Goal: Task Accomplishment & Management: Use online tool/utility

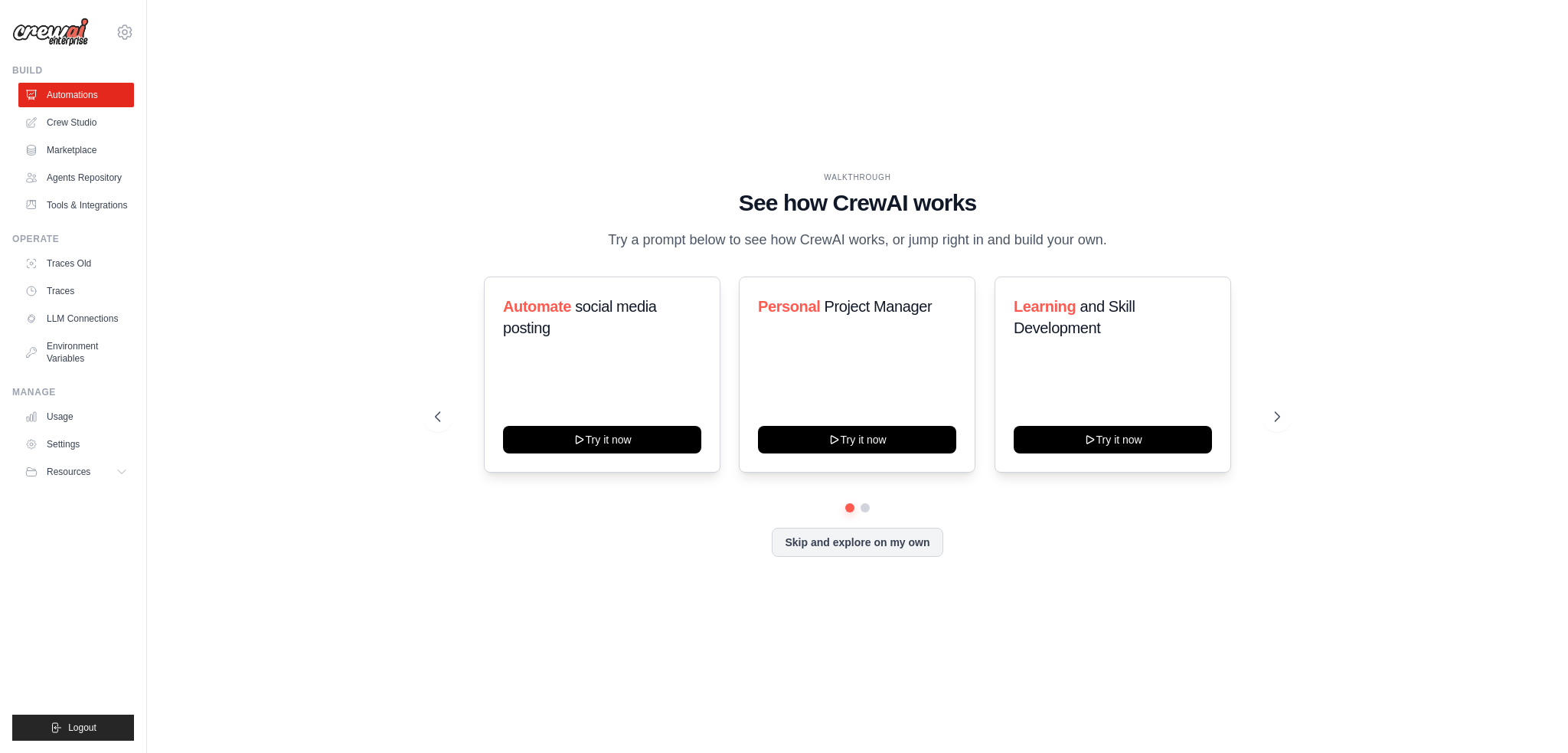
click at [325, 111] on div "WALKTHROUGH See how [PERSON_NAME] works Try a prompt below to see how [PERSON_N…" at bounding box center [858, 376] width 1372 height 722
click at [74, 124] on link "Crew Studio" at bounding box center [77, 123] width 116 height 25
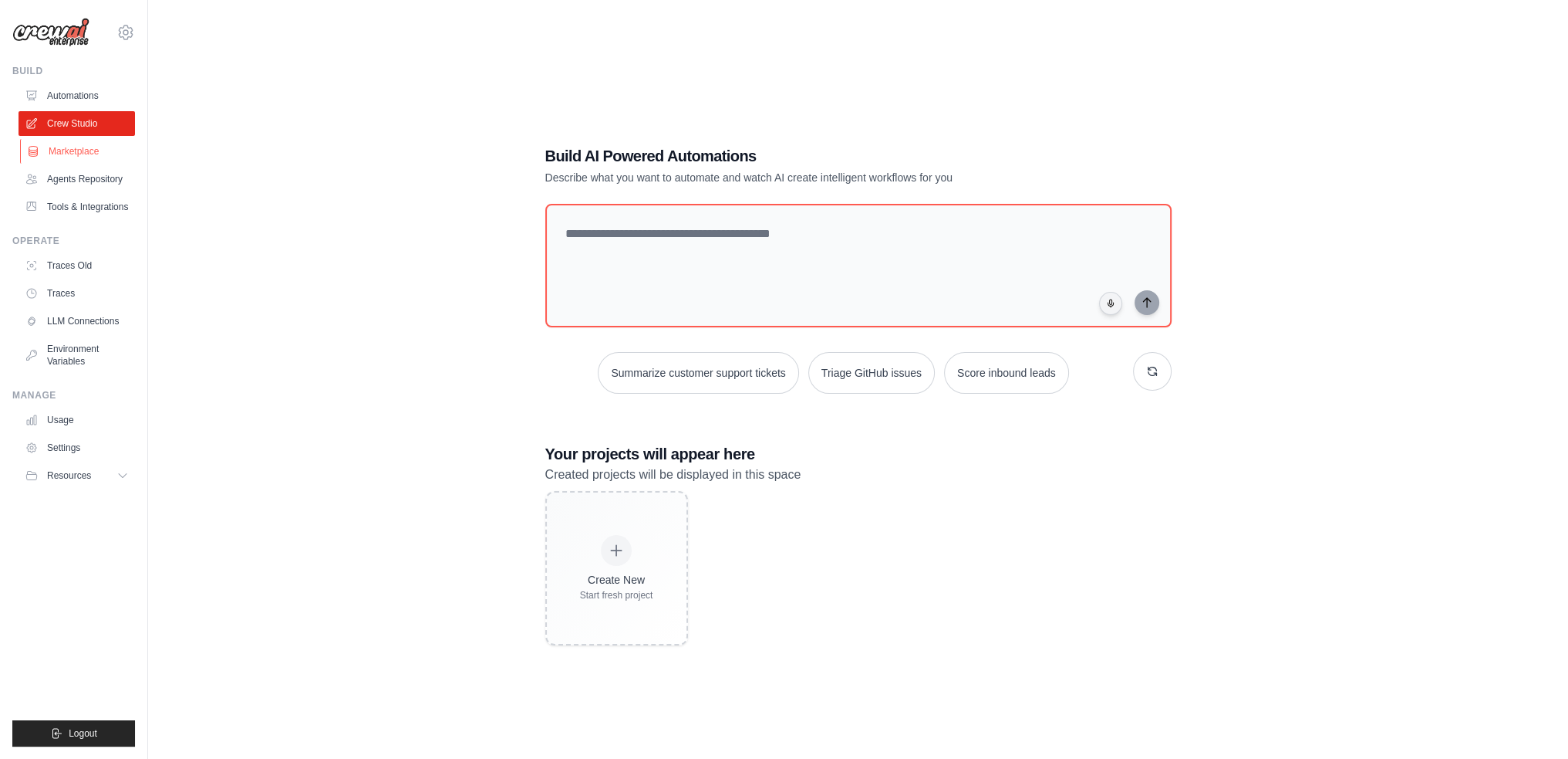
click at [69, 157] on link "Marketplace" at bounding box center [78, 151] width 117 height 25
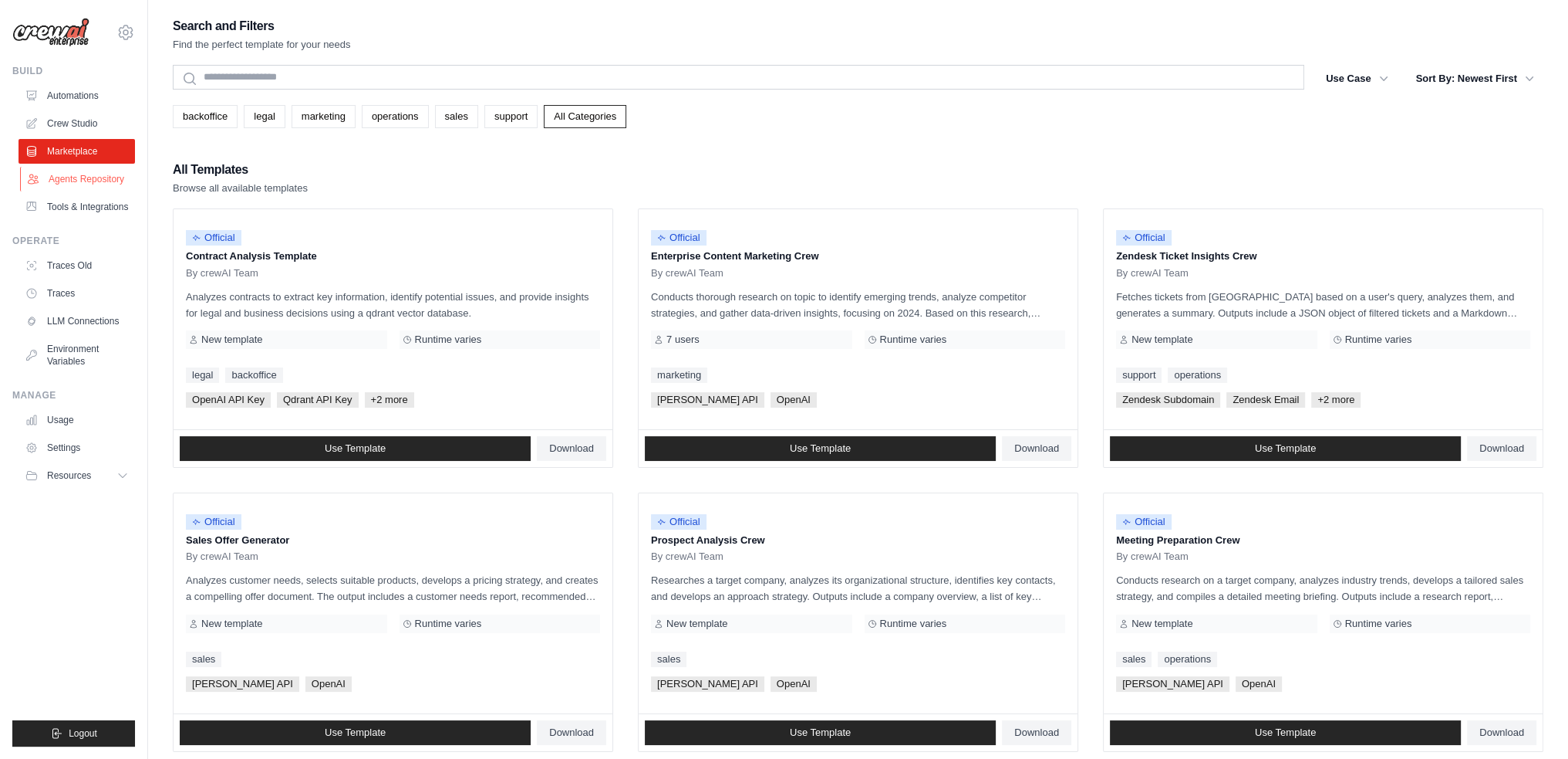
click at [109, 188] on link "Agents Repository" at bounding box center [78, 178] width 117 height 25
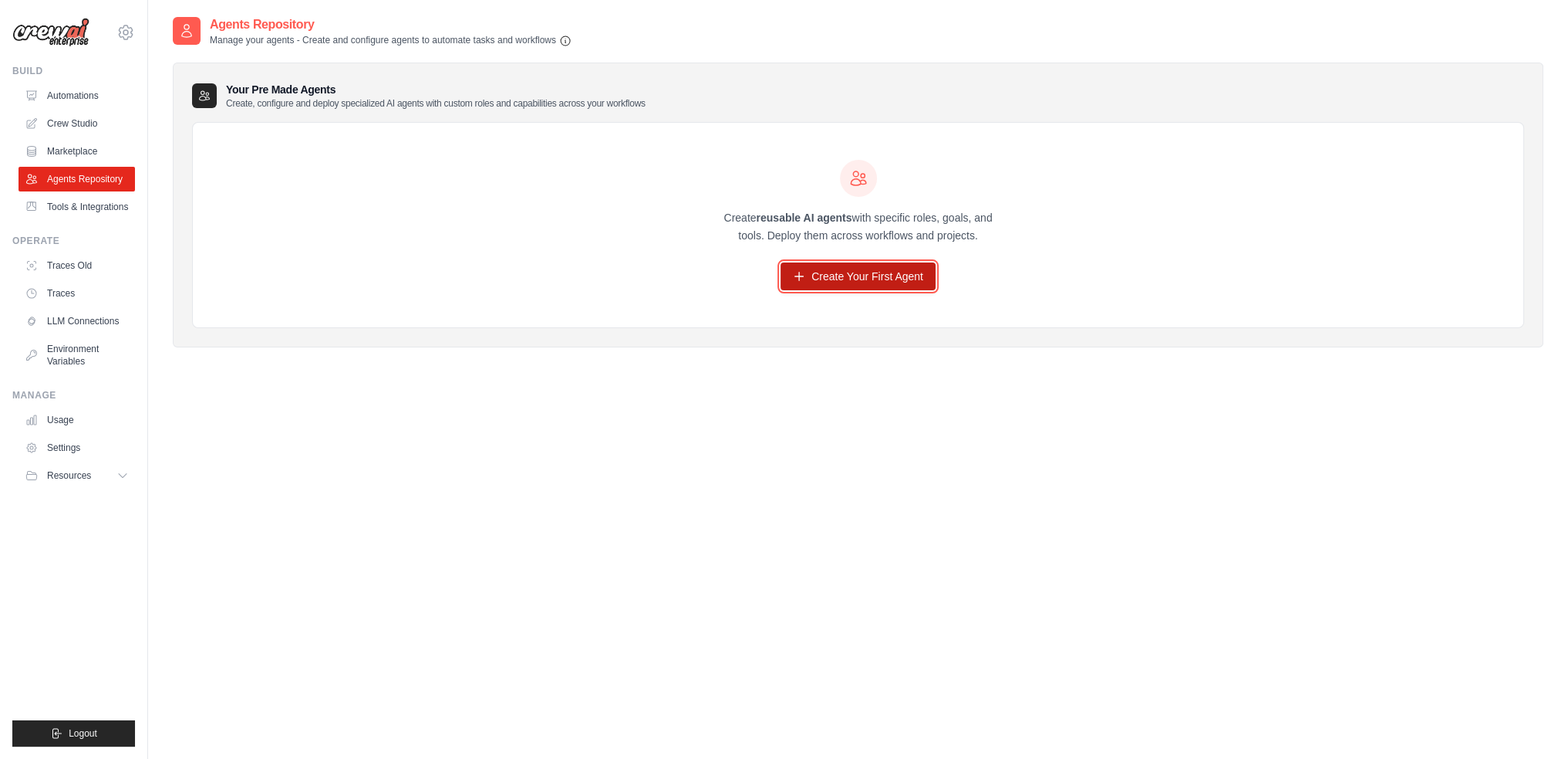
click at [851, 280] on link "Create Your First Agent" at bounding box center [858, 276] width 155 height 27
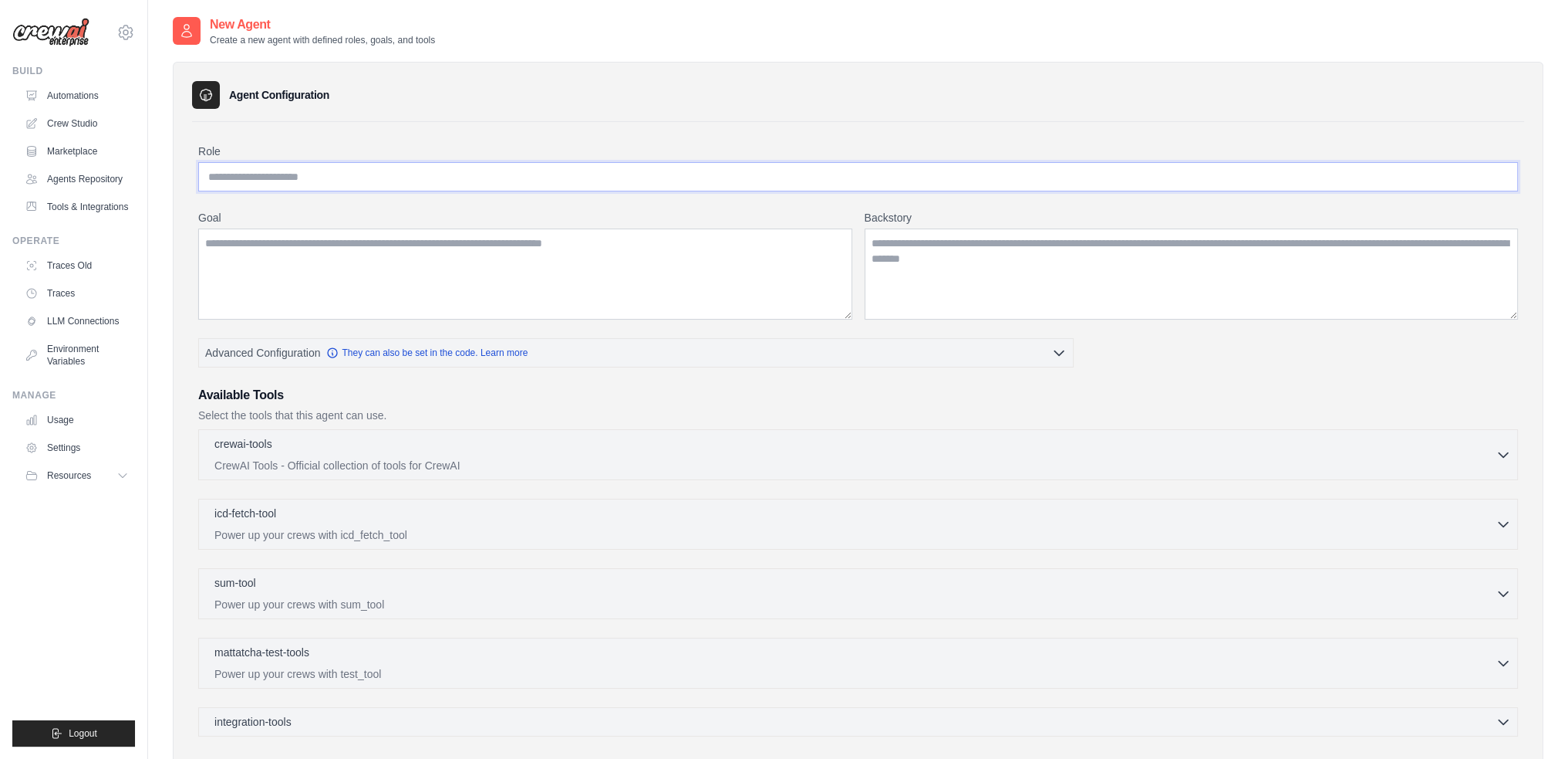
click at [276, 181] on input "Role" at bounding box center [858, 177] width 1320 height 29
click at [273, 264] on textarea "Goal" at bounding box center [525, 274] width 654 height 91
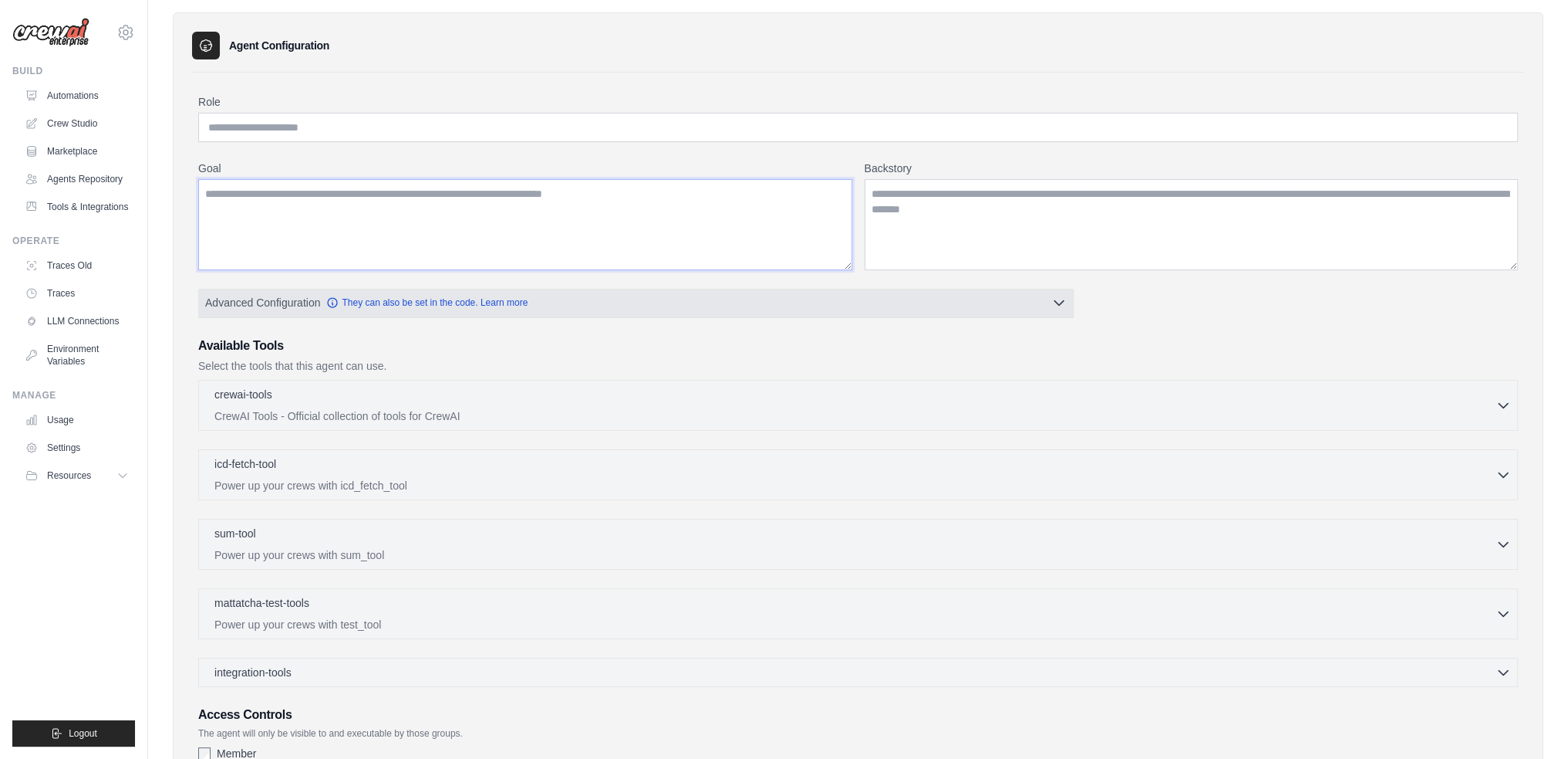
scroll to position [154, 0]
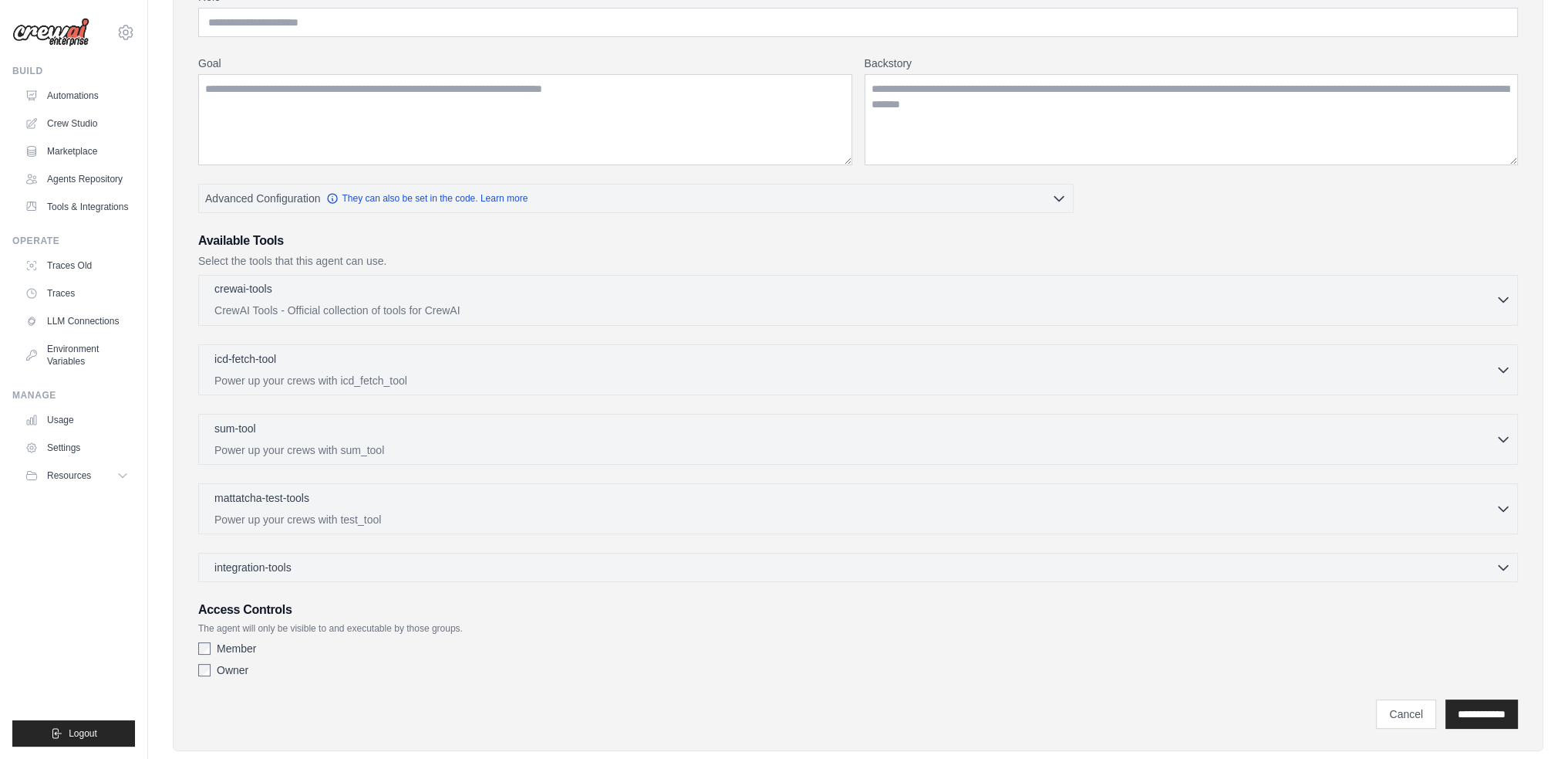
click at [281, 298] on div "crewai-tools 0 selected CrewAI Tools - Official collection of tools for CrewAI" at bounding box center [855, 299] width 1282 height 37
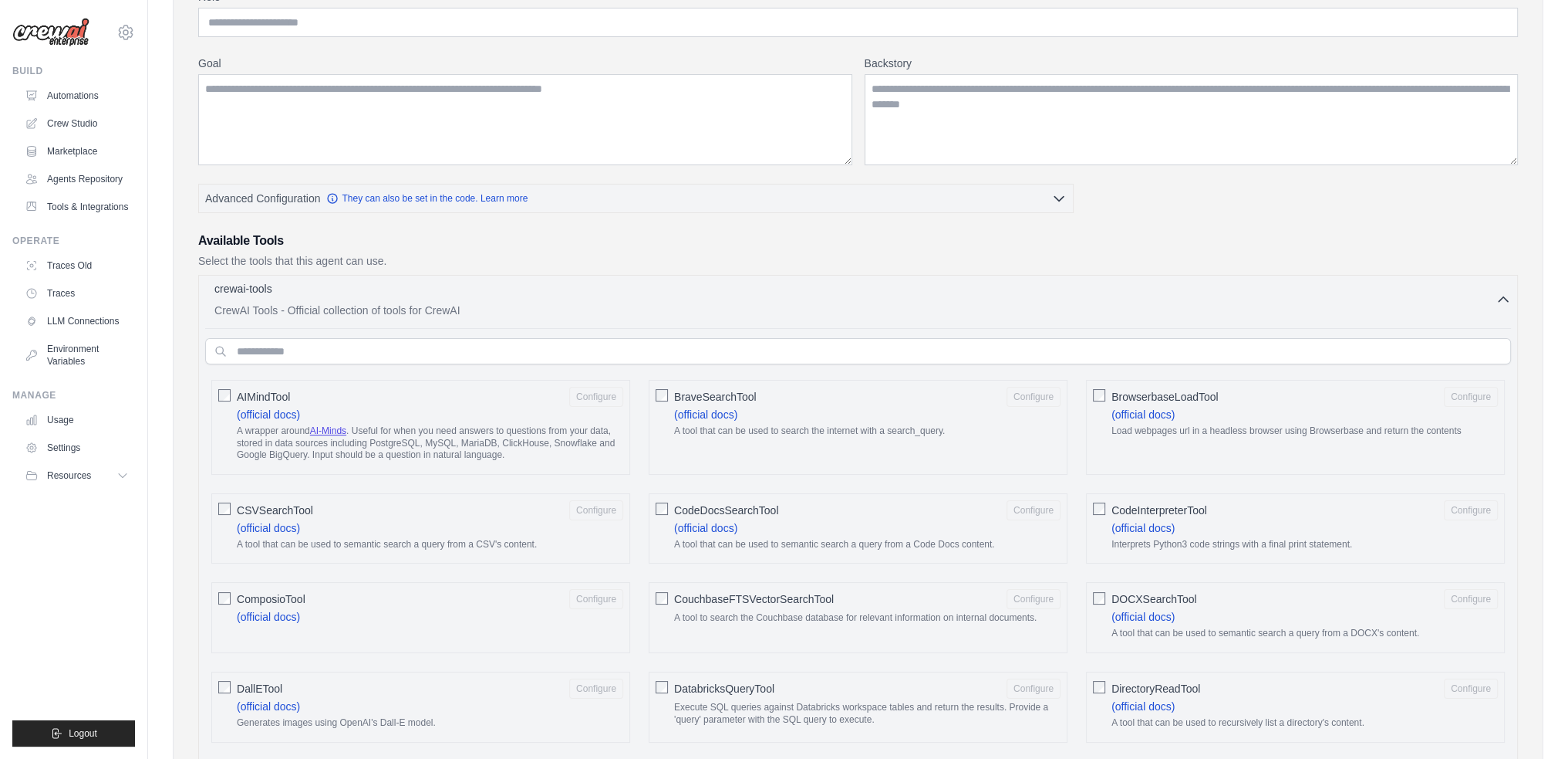
click at [254, 292] on p "crewai-tools" at bounding box center [243, 289] width 57 height 15
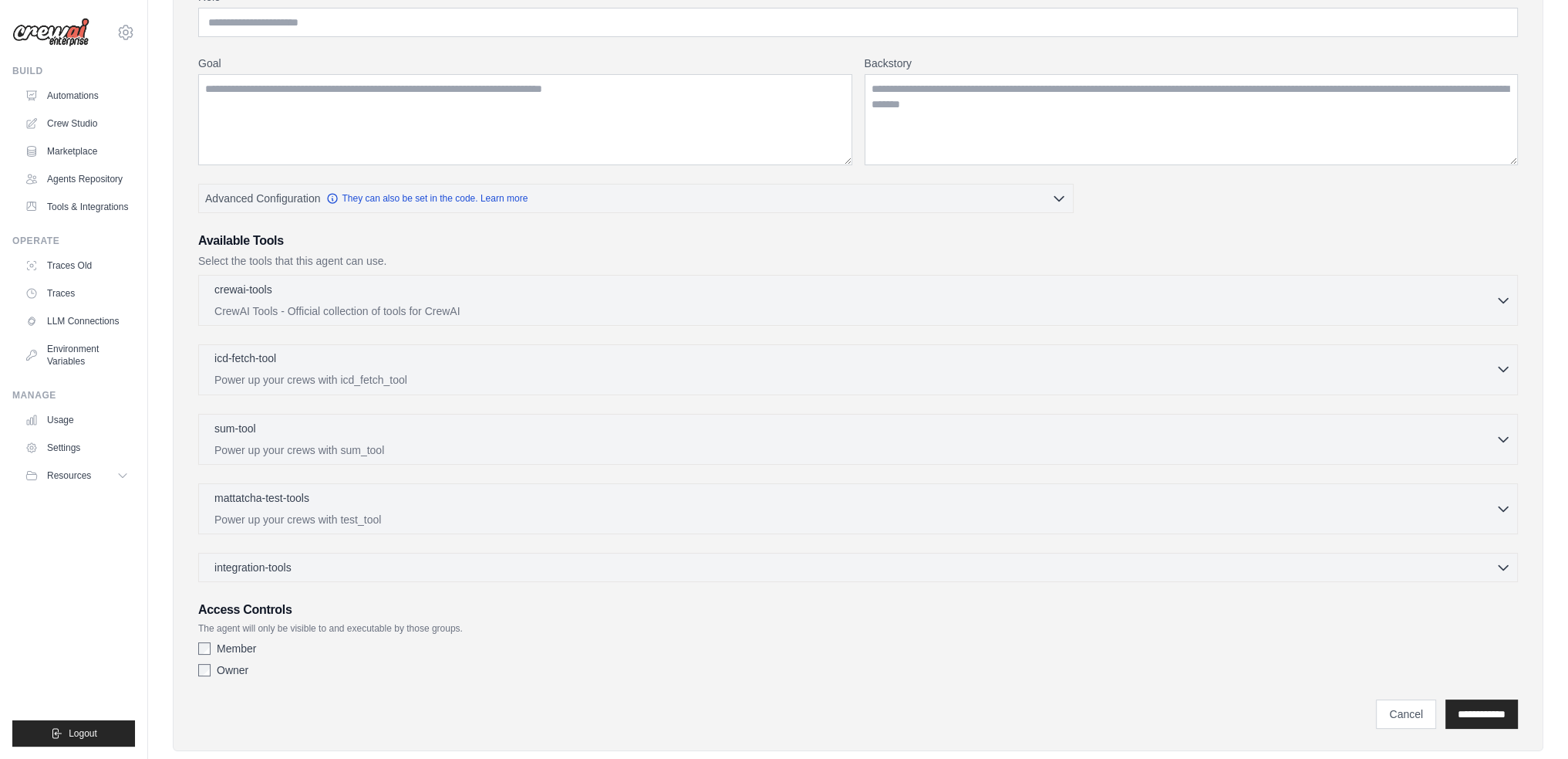
click at [248, 358] on p "icd-fetch-tool" at bounding box center [245, 358] width 62 height 15
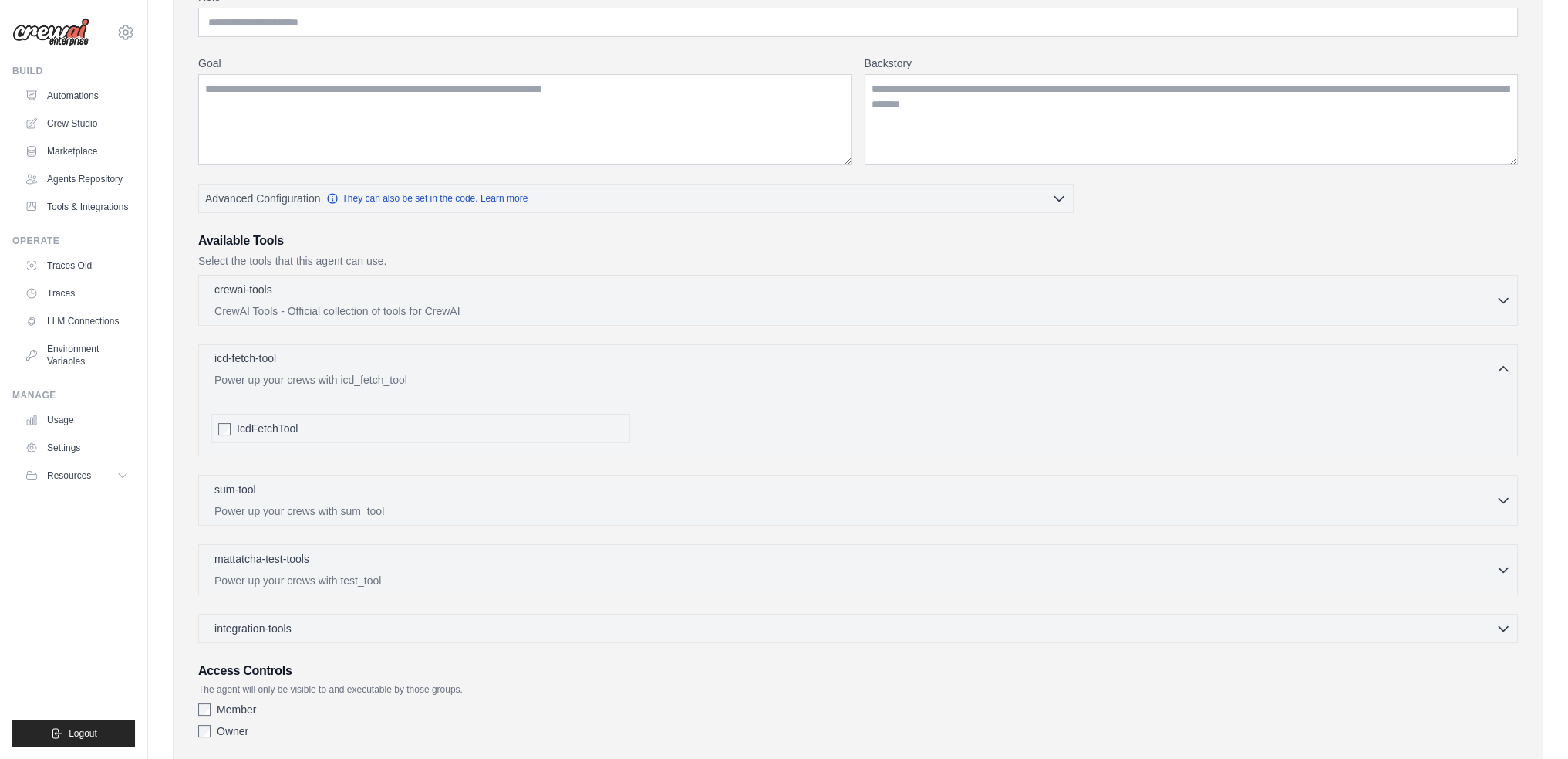
click at [248, 358] on p "icd-fetch-tool" at bounding box center [245, 358] width 62 height 15
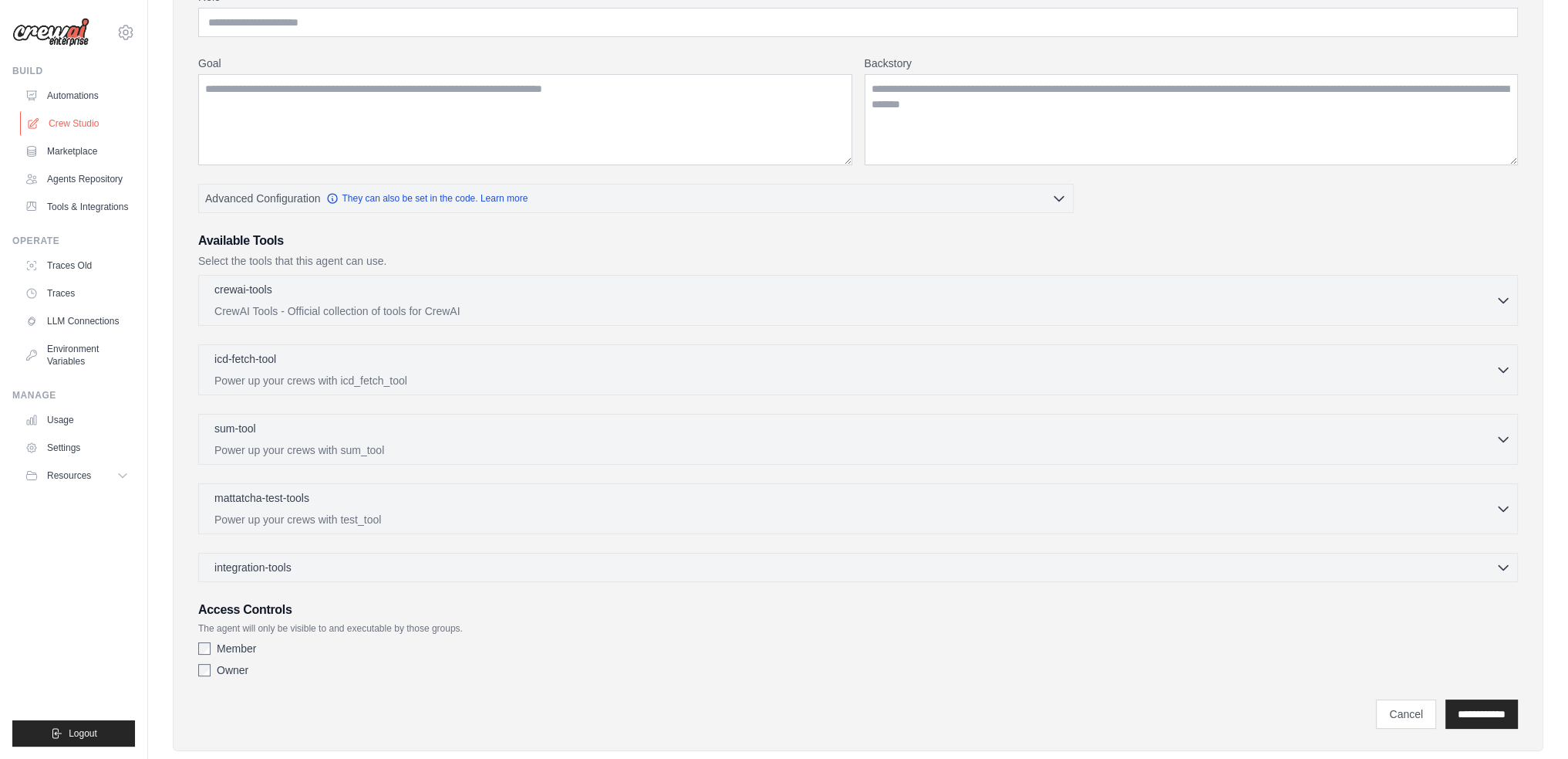
click at [64, 119] on link "Crew Studio" at bounding box center [78, 123] width 117 height 25
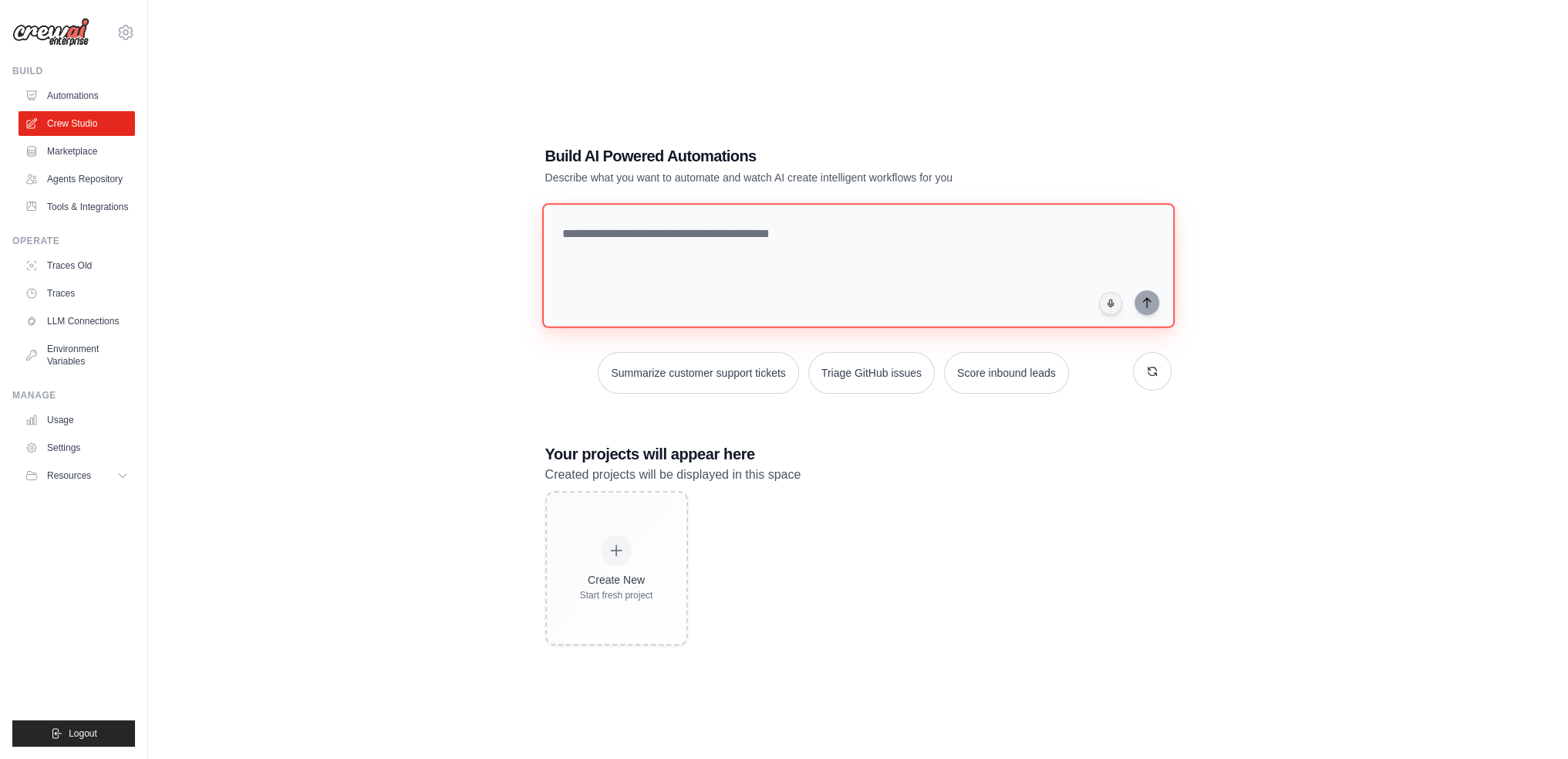
click at [831, 258] on textarea at bounding box center [858, 266] width 633 height 125
click at [70, 330] on link "LLM Connections" at bounding box center [78, 321] width 117 height 25
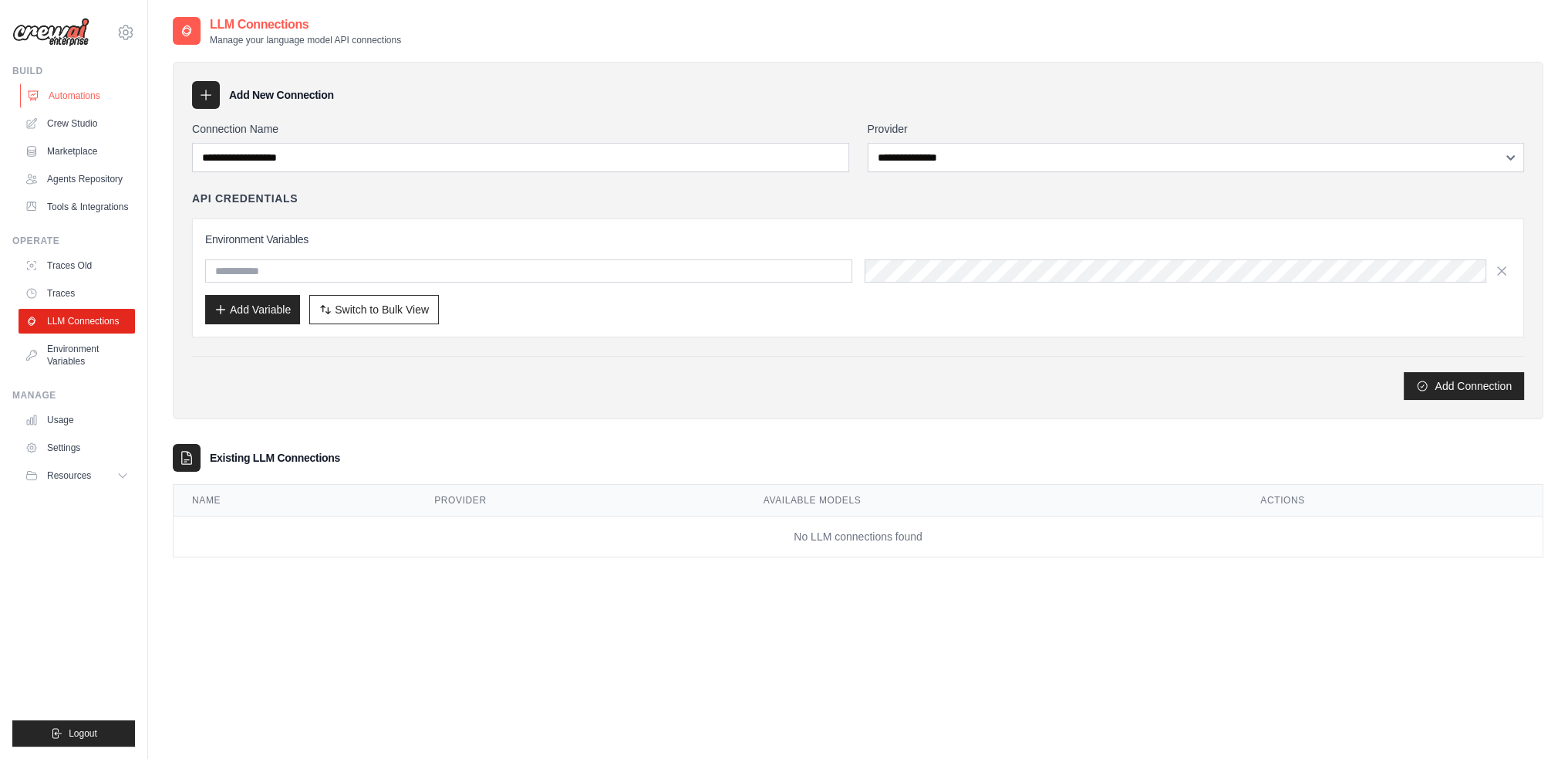
click at [82, 95] on link "Automations" at bounding box center [78, 95] width 117 height 25
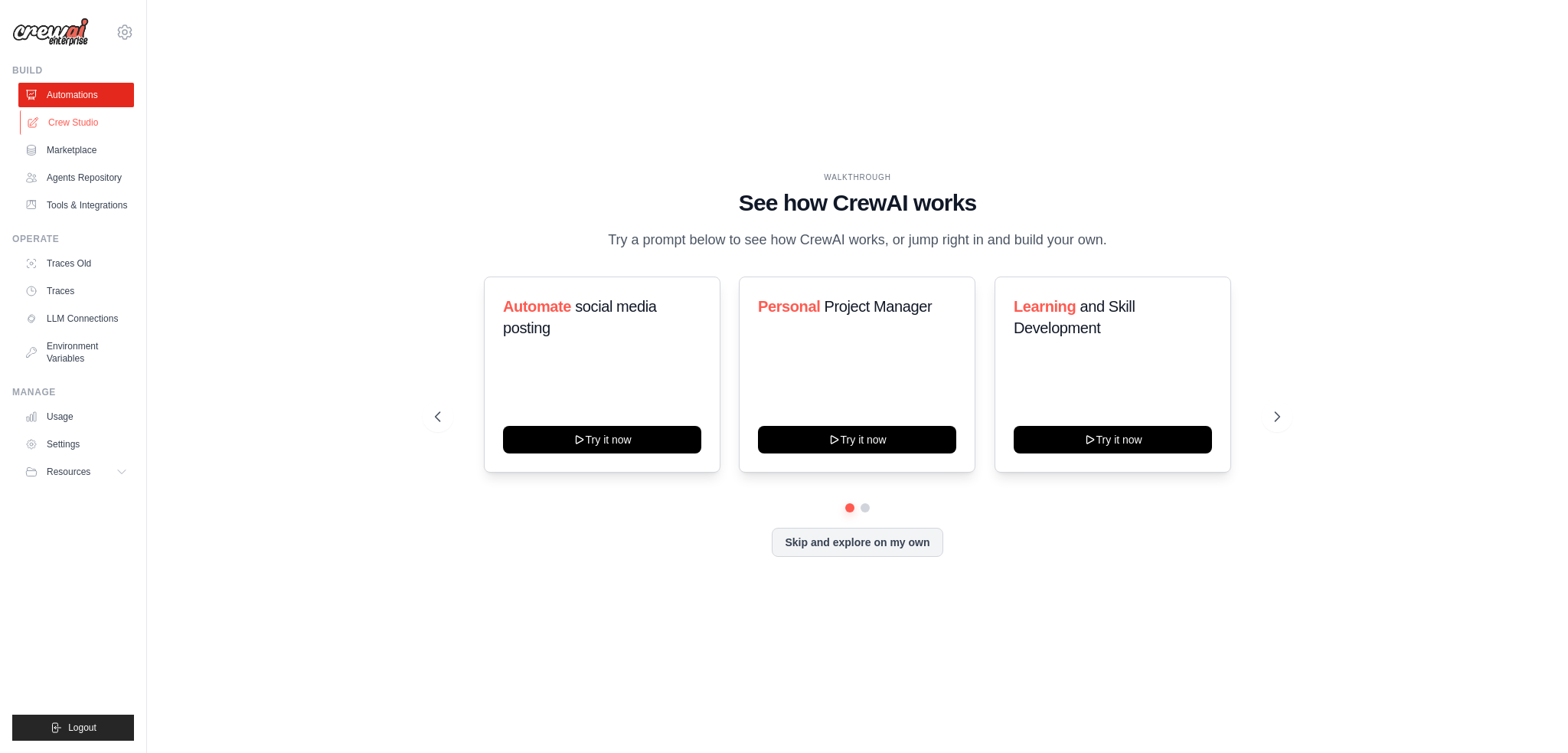
click at [76, 126] on link "Crew Studio" at bounding box center [77, 123] width 116 height 25
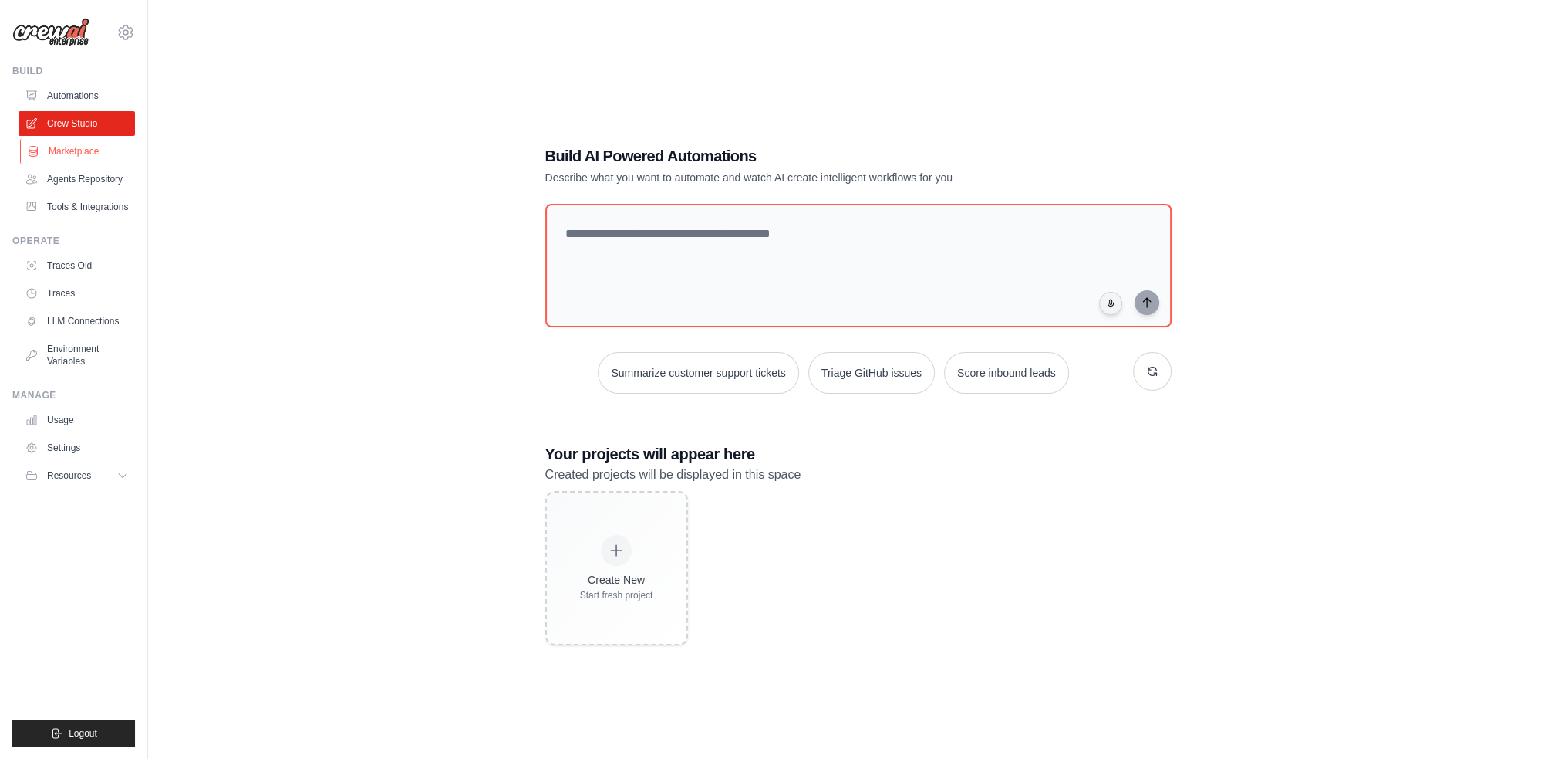
click at [80, 148] on link "Marketplace" at bounding box center [78, 151] width 117 height 25
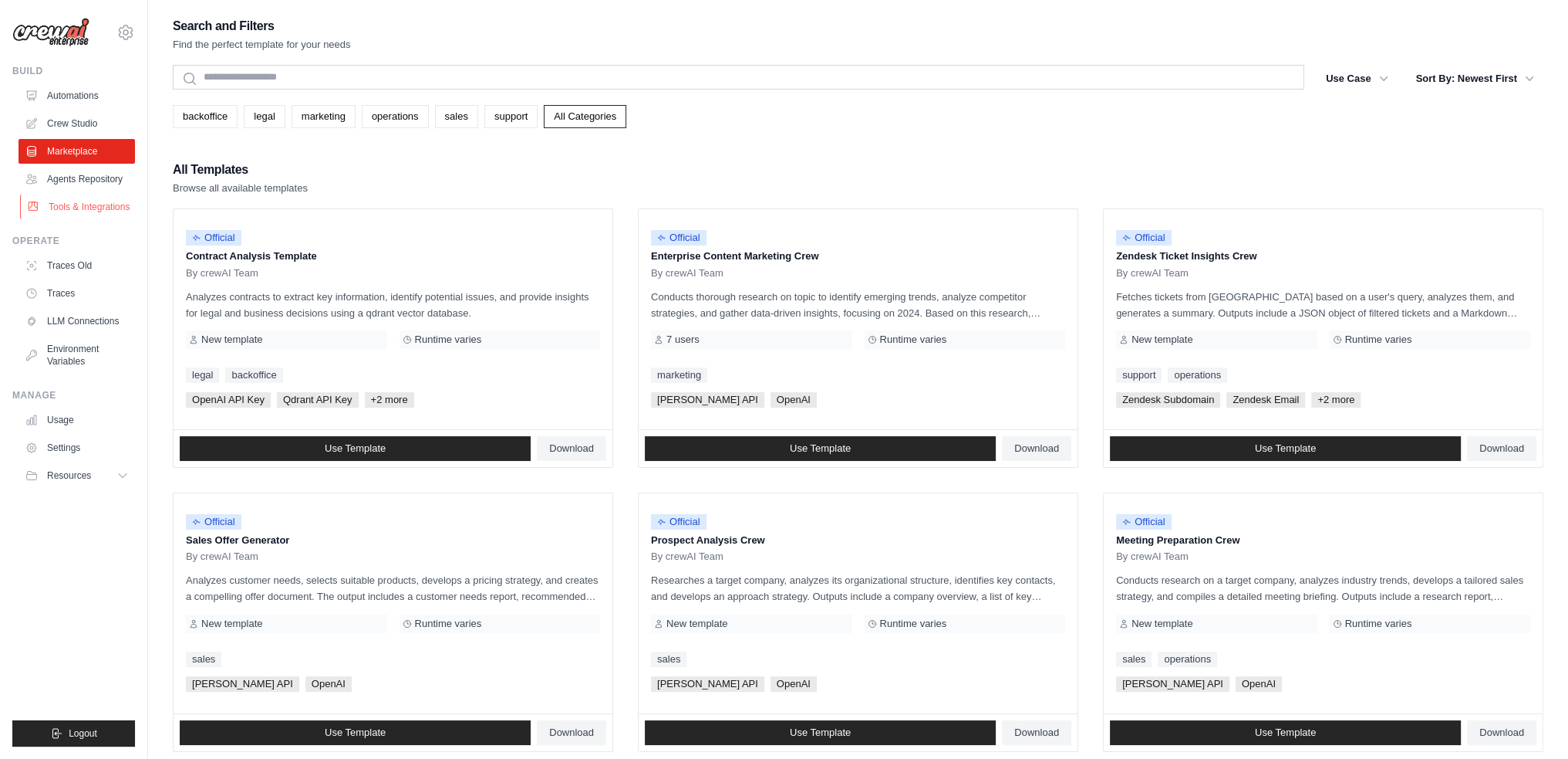
click at [99, 220] on link "Tools & Integrations" at bounding box center [78, 207] width 117 height 25
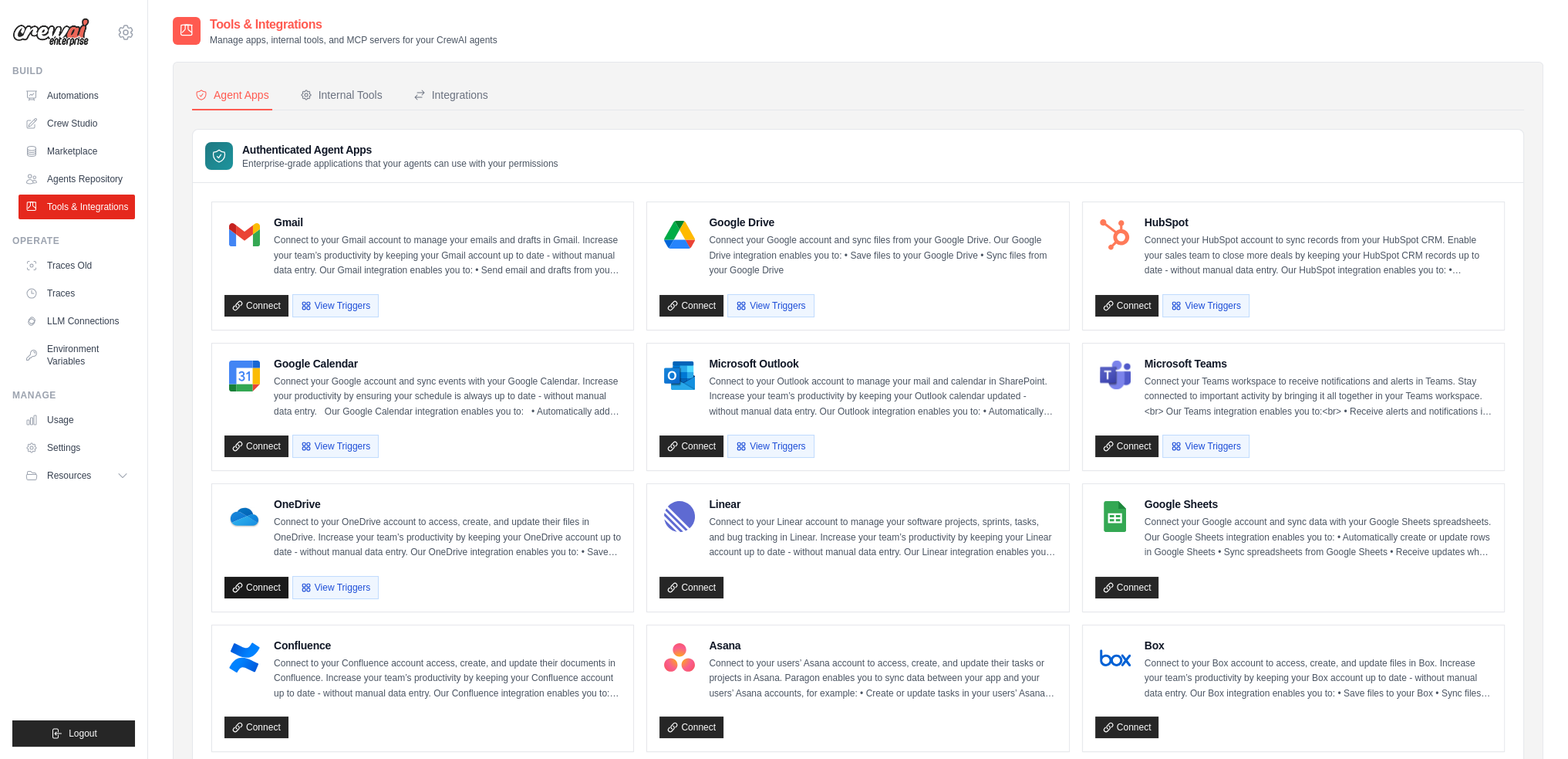
click at [263, 582] on link "Connect" at bounding box center [256, 587] width 64 height 21
click at [697, 297] on link "Connect" at bounding box center [691, 305] width 64 height 21
click at [376, 91] on div "Internal Tools" at bounding box center [341, 95] width 82 height 15
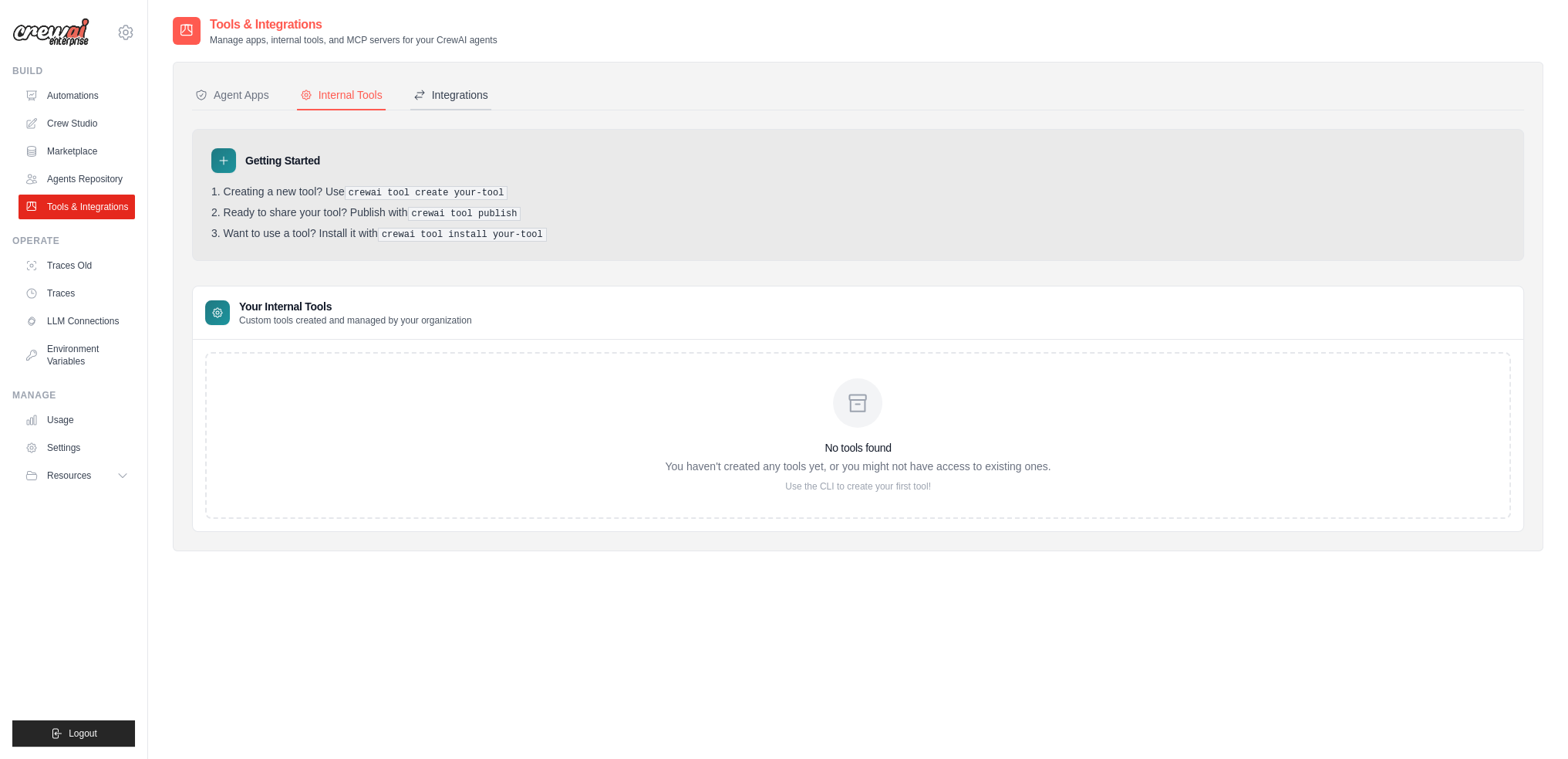
click at [478, 95] on div "Integrations" at bounding box center [450, 95] width 75 height 15
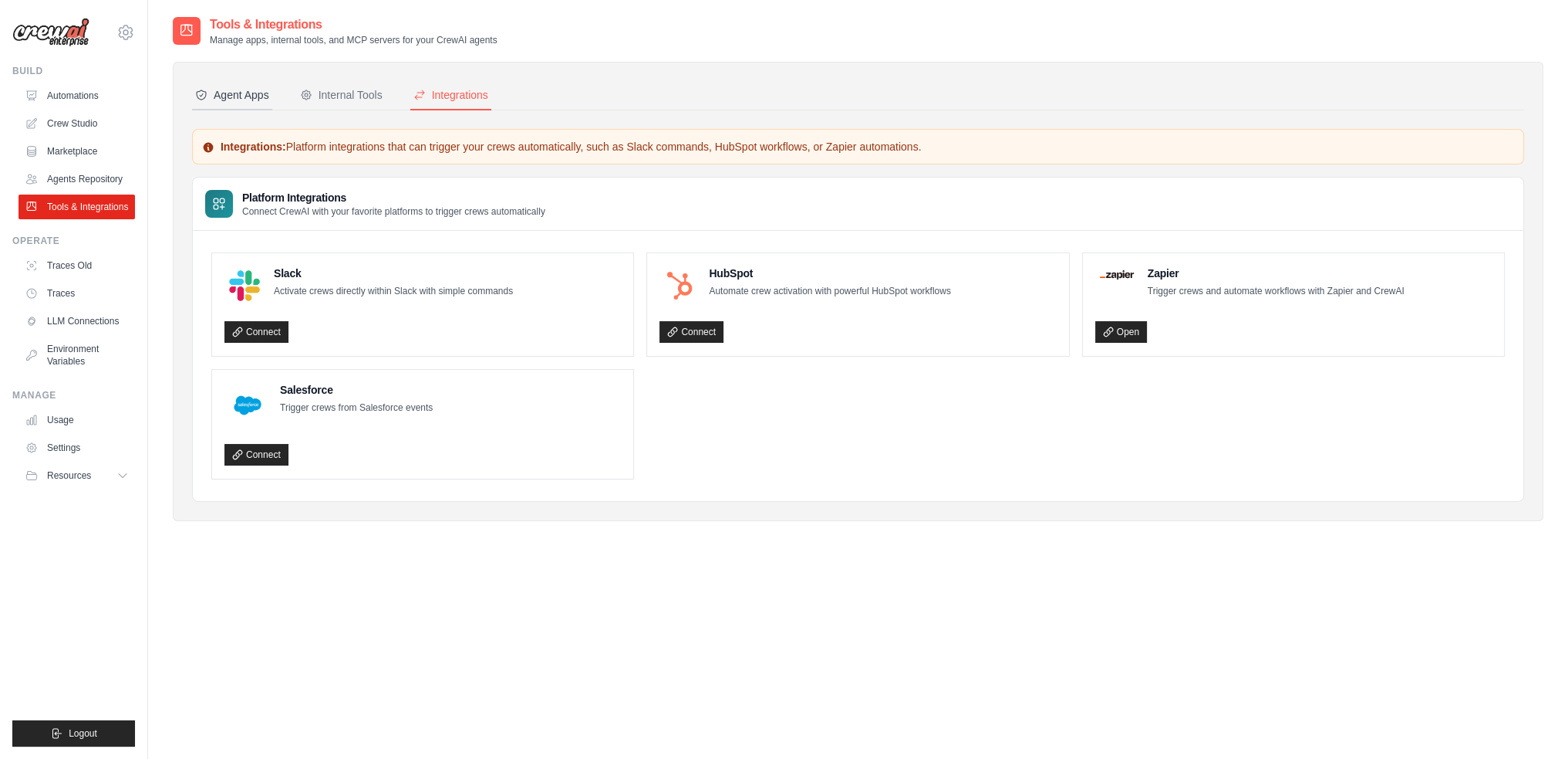
click at [253, 106] on button "Agent Apps" at bounding box center [232, 95] width 81 height 29
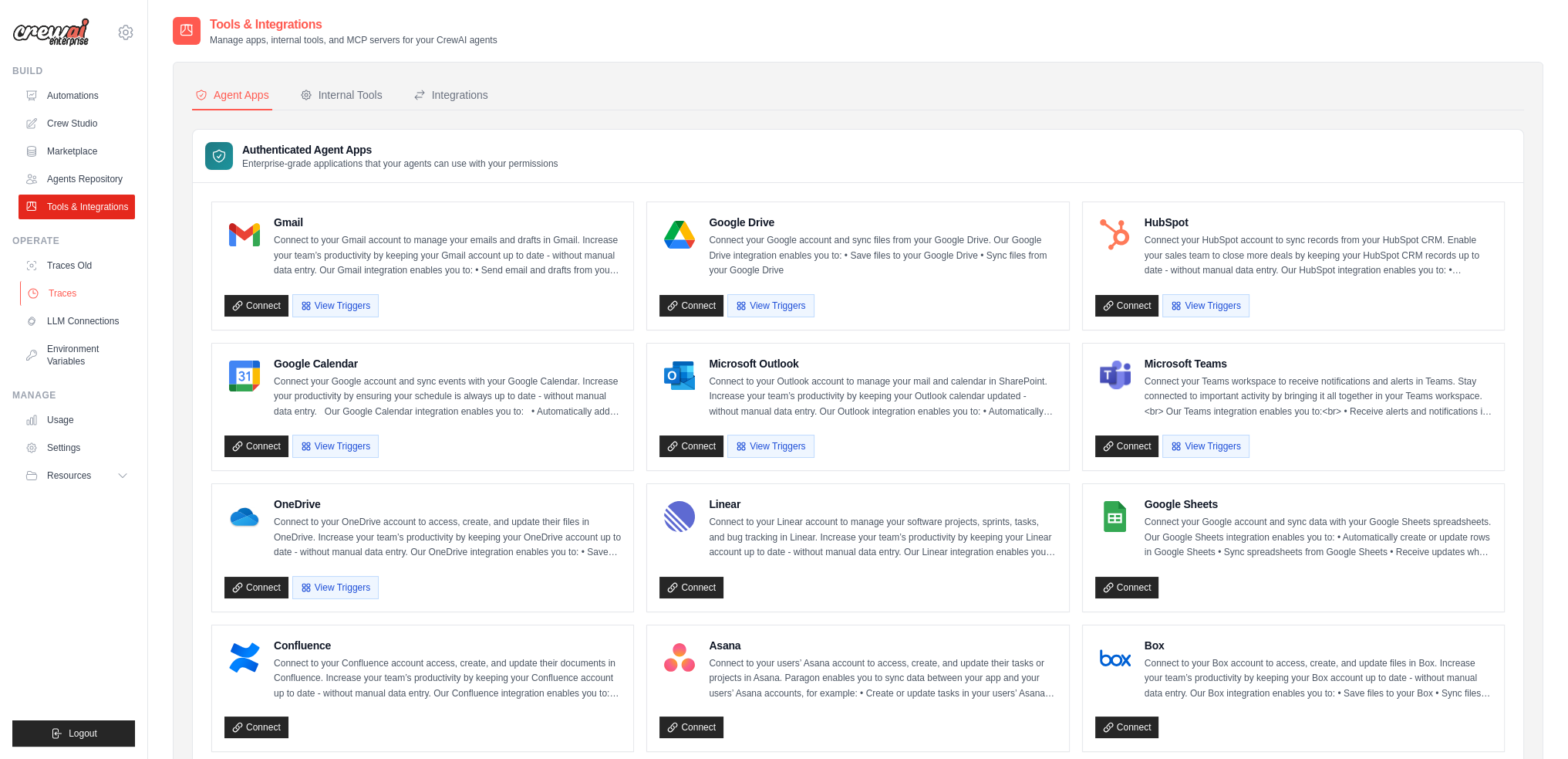
click at [57, 305] on link "Traces" at bounding box center [78, 293] width 117 height 25
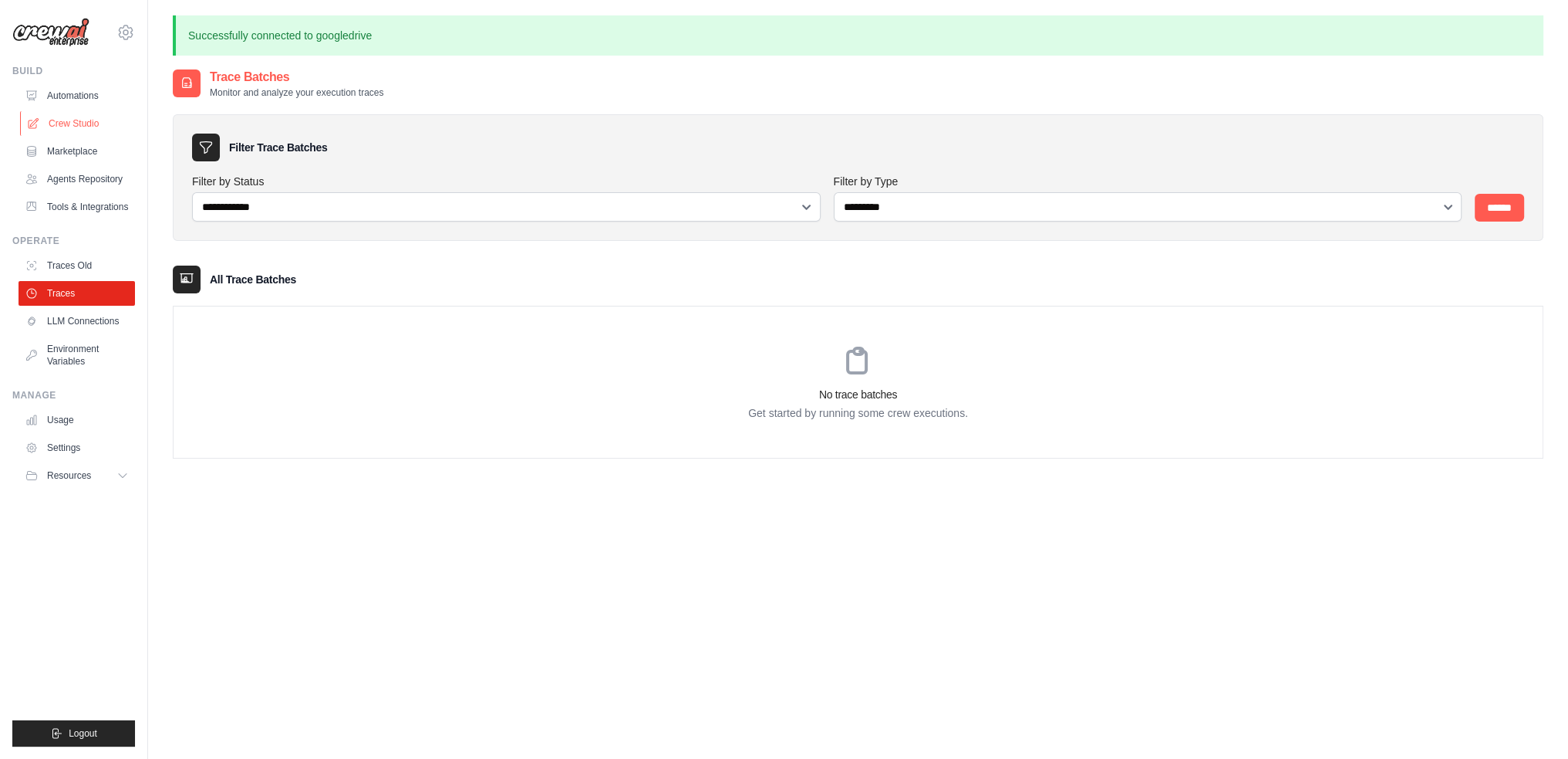
click at [56, 128] on link "Crew Studio" at bounding box center [78, 123] width 117 height 25
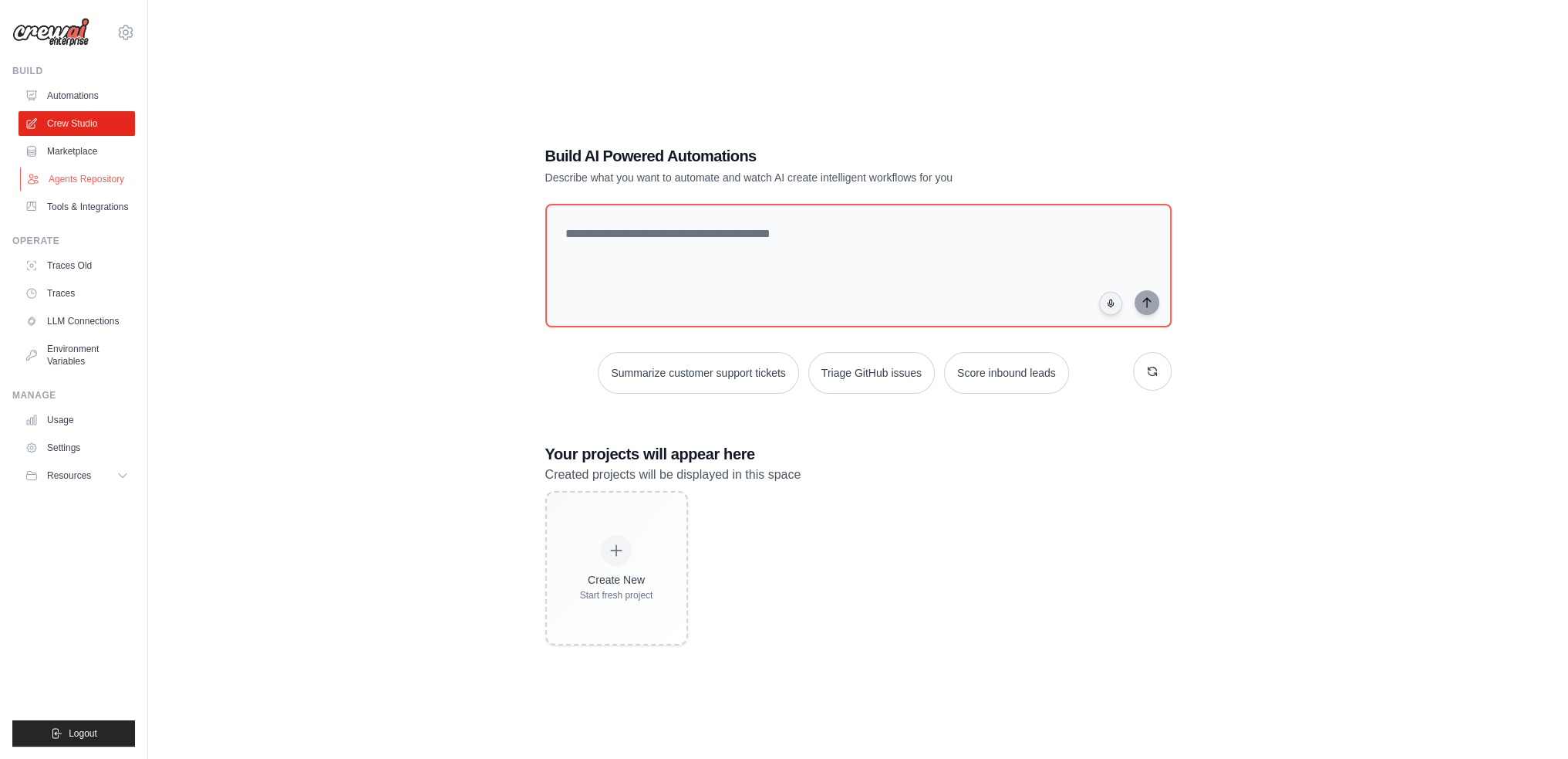
click at [56, 178] on link "Agents Repository" at bounding box center [78, 178] width 117 height 25
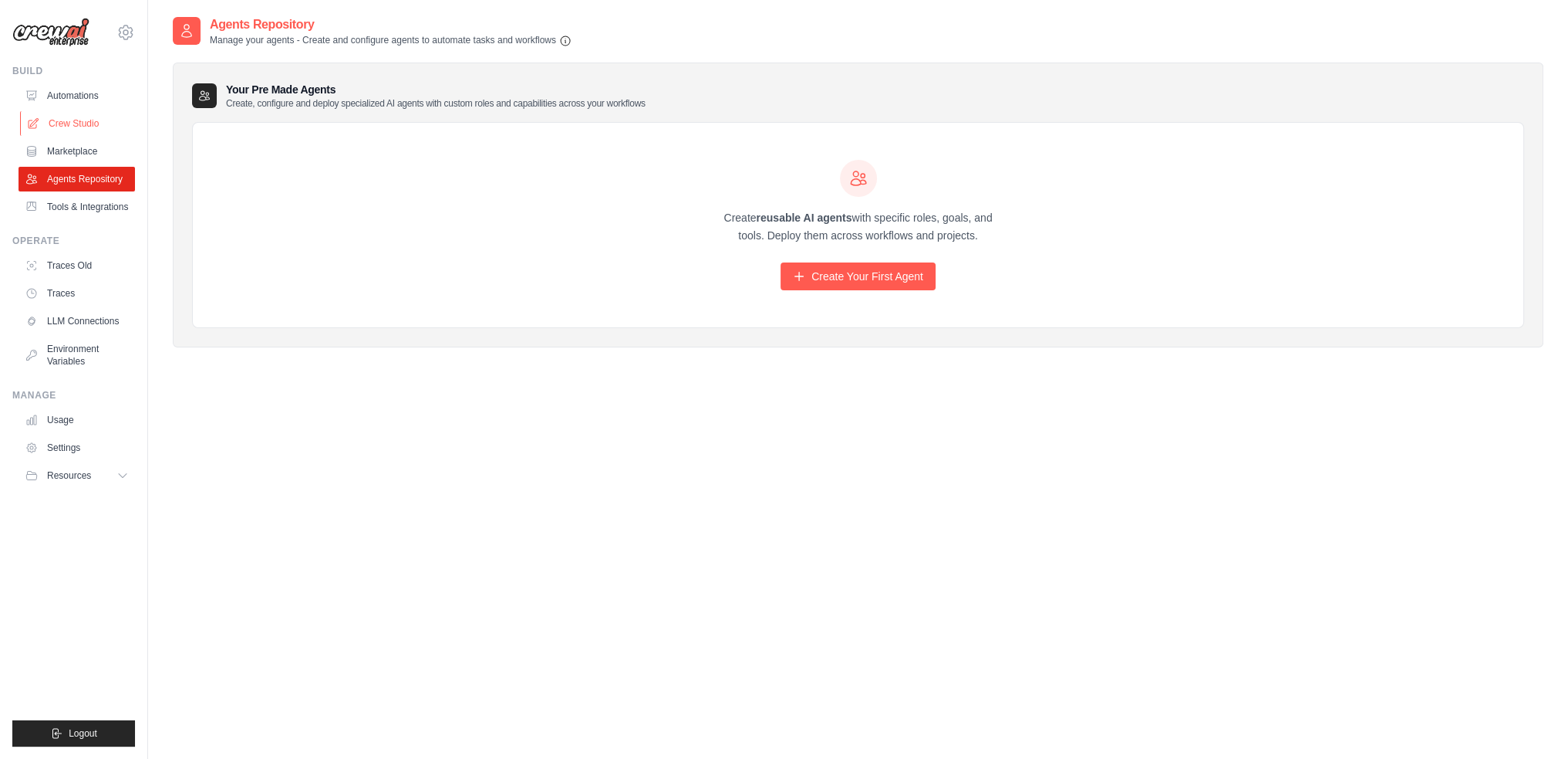
click at [61, 129] on link "Crew Studio" at bounding box center [78, 123] width 117 height 25
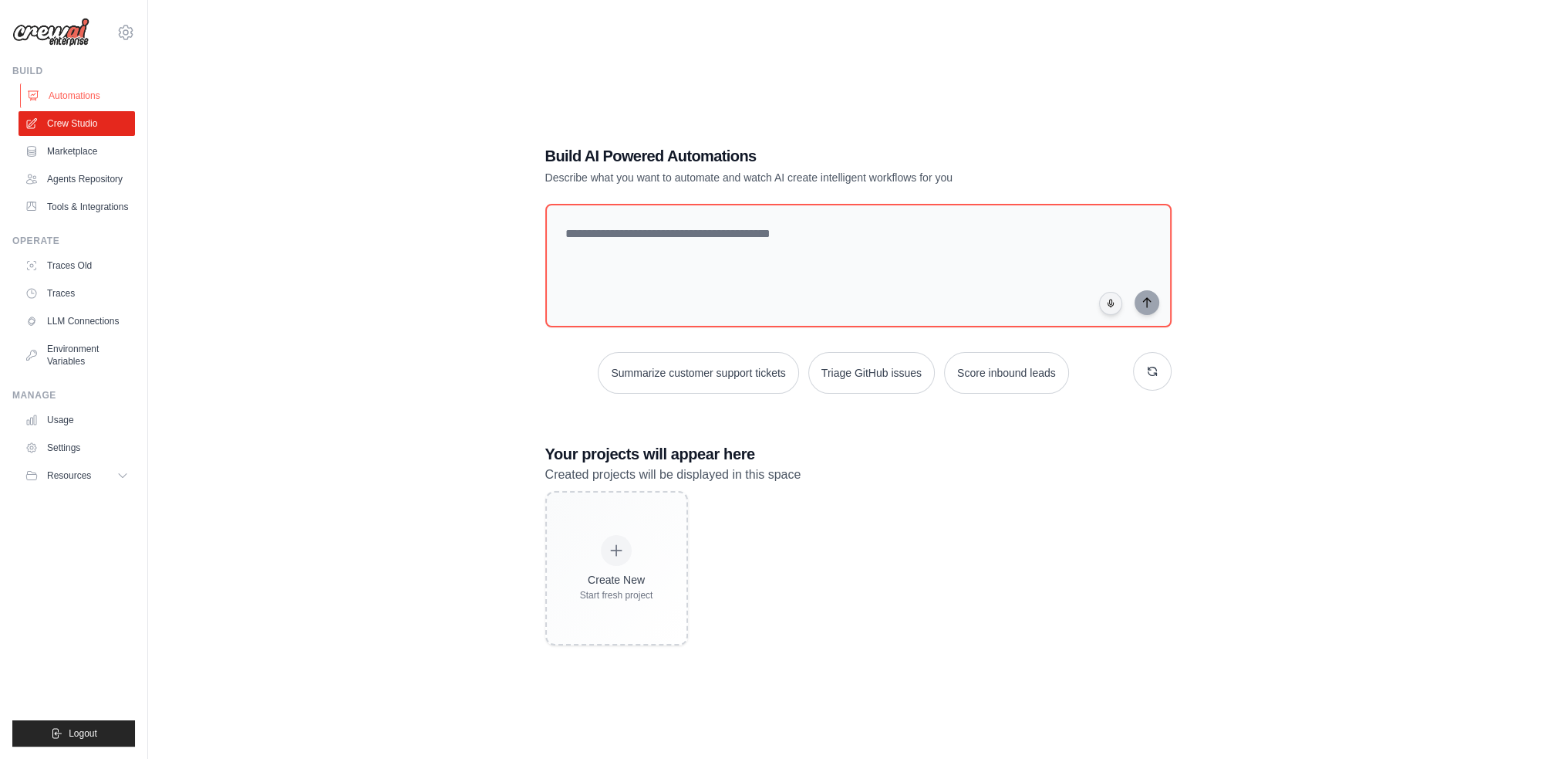
click at [62, 96] on link "Automations" at bounding box center [78, 95] width 117 height 25
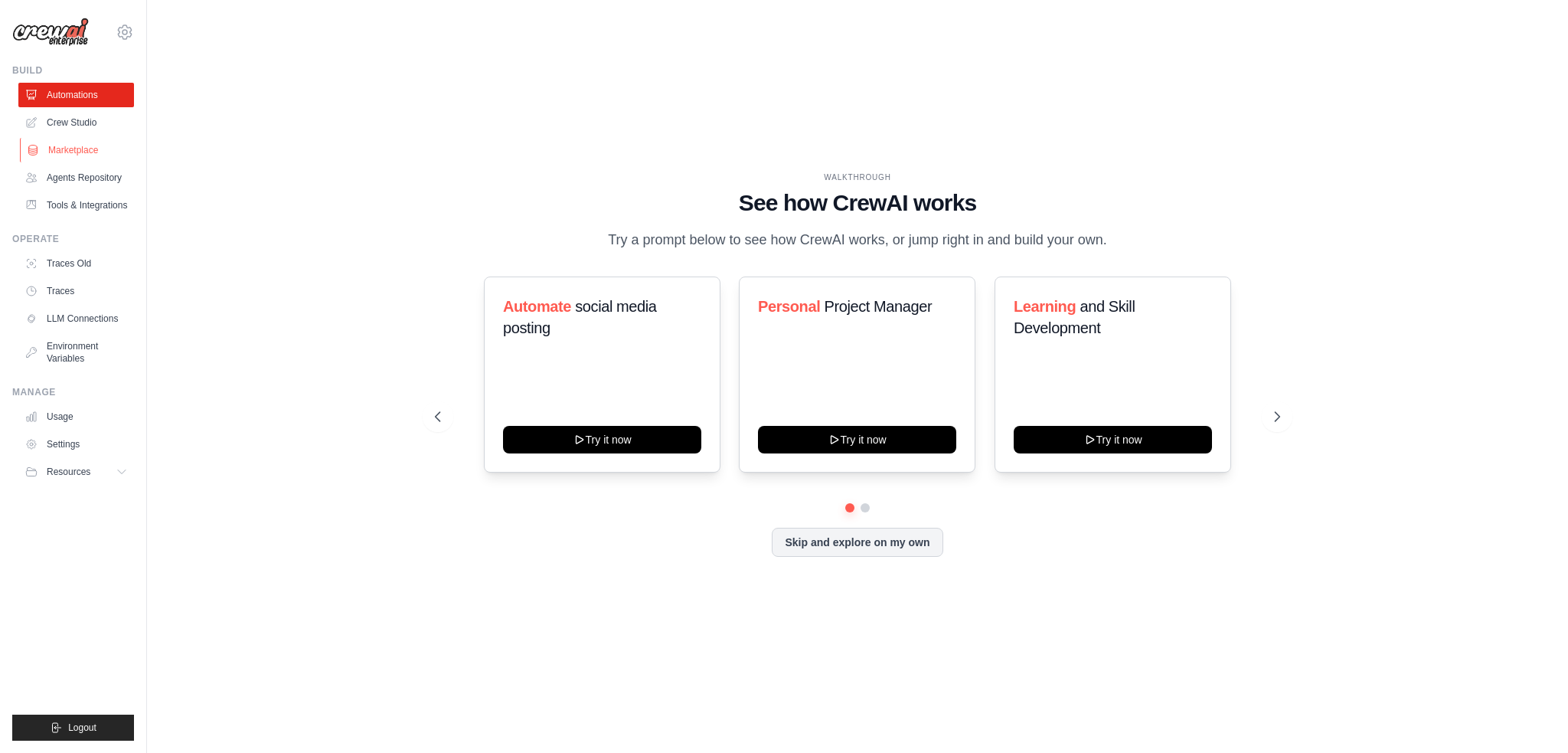
click at [85, 159] on link "Marketplace" at bounding box center [77, 150] width 116 height 25
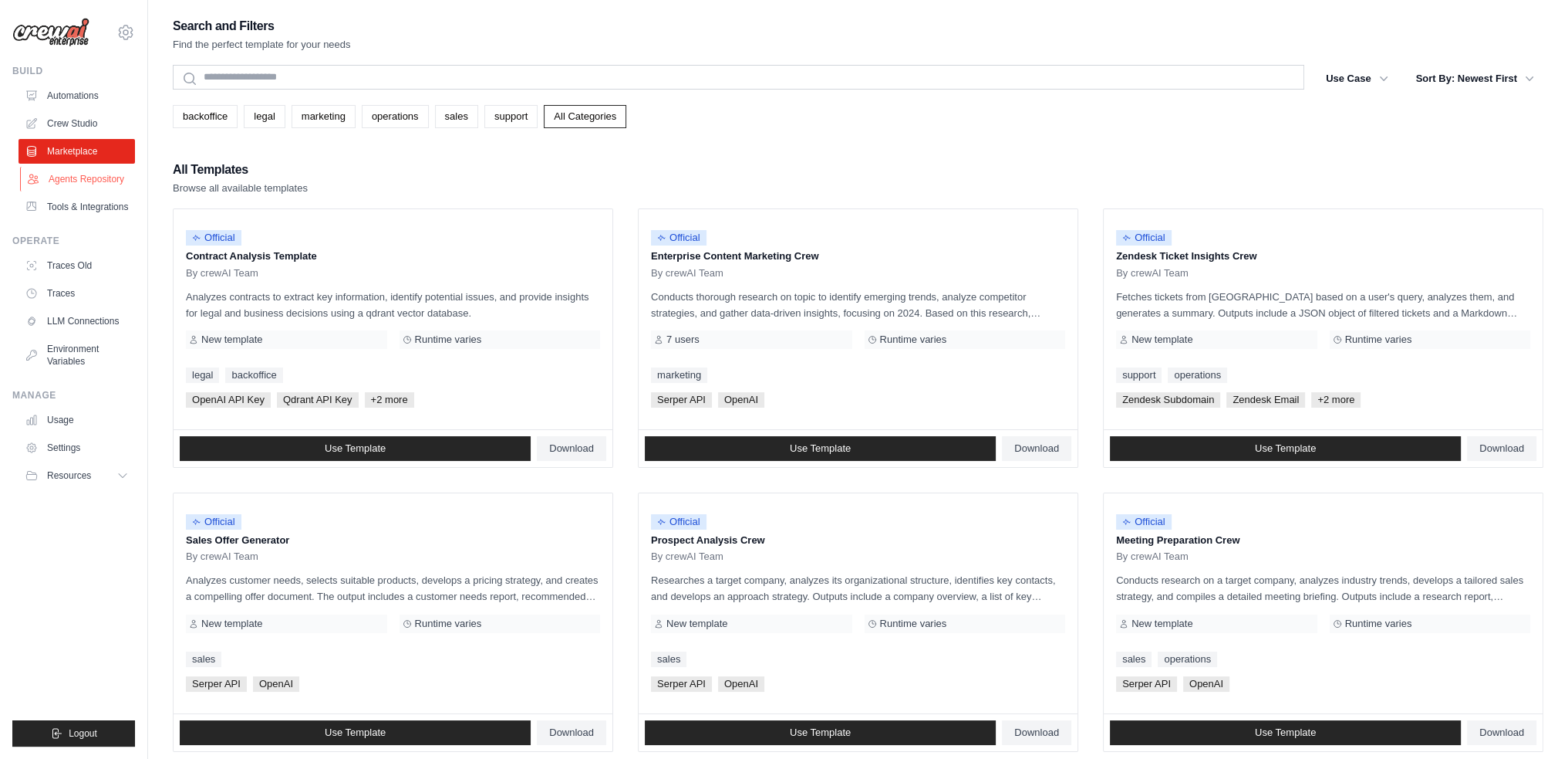
click at [95, 178] on link "Agents Repository" at bounding box center [78, 178] width 117 height 25
